Goal: Task Accomplishment & Management: Complete application form

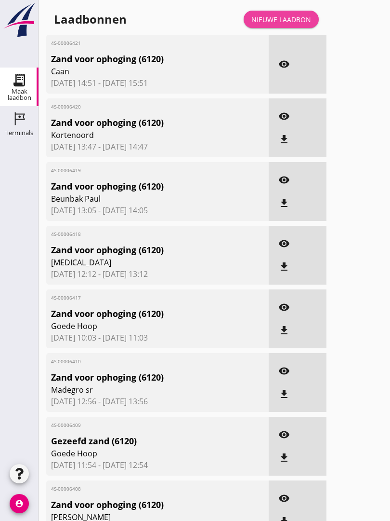
click at [291, 25] on div "Nieuwe laadbon" at bounding box center [282, 19] width 60 height 10
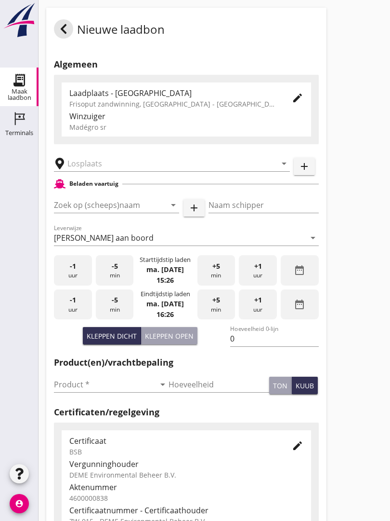
click at [120, 165] on input "text" at bounding box center [165, 163] width 196 height 15
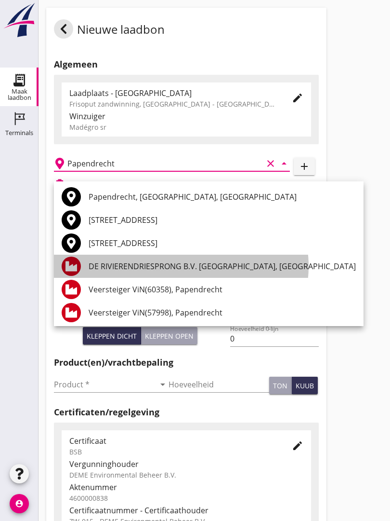
click at [199, 262] on div "DE RIVIERENDRIESPRONG B.V. [GEOGRAPHIC_DATA], [GEOGRAPHIC_DATA]" at bounding box center [222, 266] width 267 height 12
type input "DE RIVIERENDRIESPRONG B.V. [GEOGRAPHIC_DATA], [GEOGRAPHIC_DATA]"
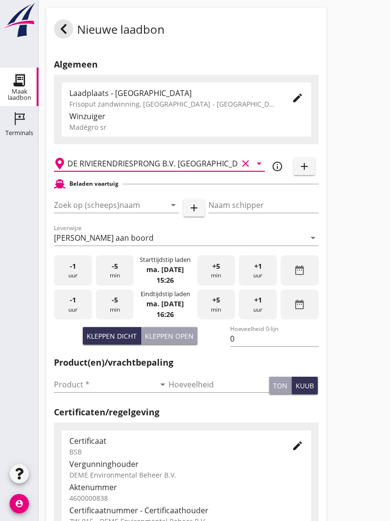
click at [141, 211] on input "Zoek op (scheeps)naam" at bounding box center [103, 204] width 98 height 15
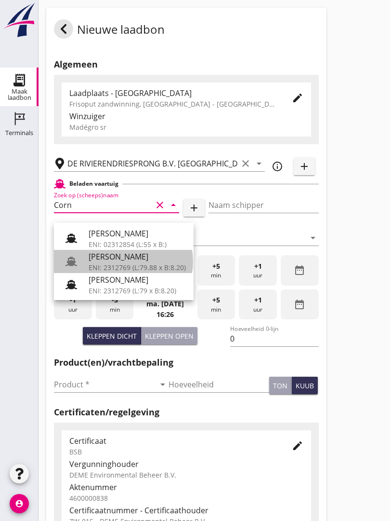
click at [130, 258] on div "[PERSON_NAME]" at bounding box center [137, 257] width 97 height 12
type input "[PERSON_NAME]"
type input "718"
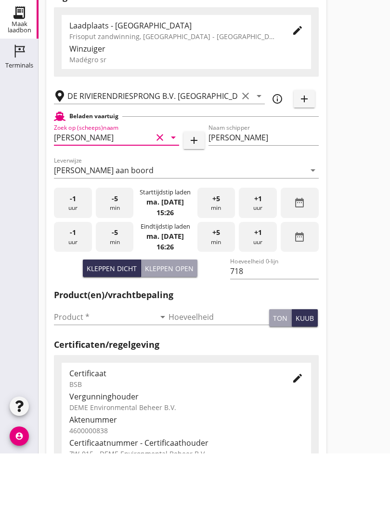
click at [74, 376] on input "Product *" at bounding box center [104, 383] width 101 height 15
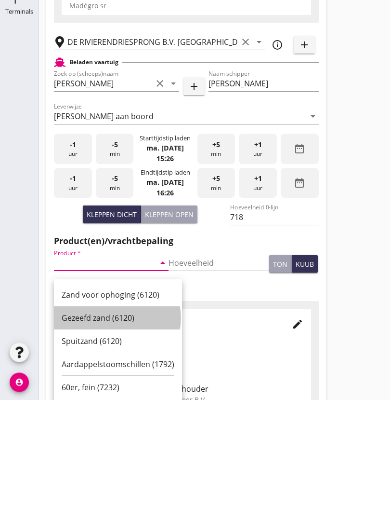
click at [102, 433] on div "Gezeefd zand (6120)" at bounding box center [118, 439] width 113 height 12
type input "Gezeefd zand (6120)"
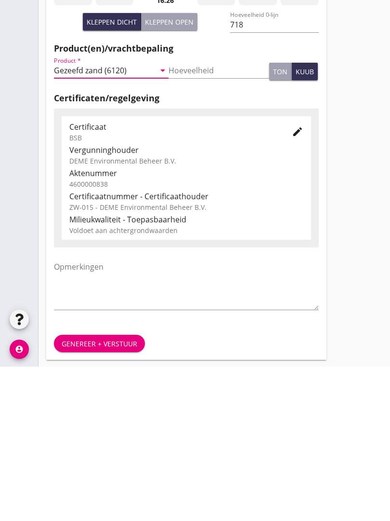
scroll to position [169, 0]
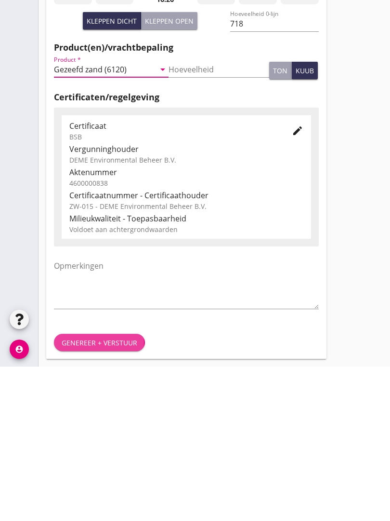
click at [107, 492] on div "Genereer + verstuur" at bounding box center [100, 497] width 76 height 10
